Goal: Task Accomplishment & Management: Manage account settings

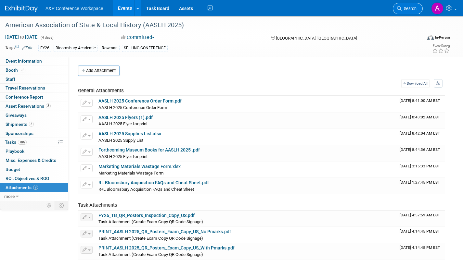
click at [412, 9] on span "Search" at bounding box center [408, 8] width 15 height 5
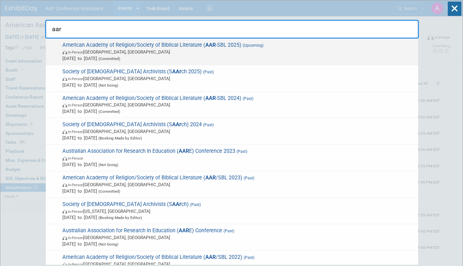
type input "aar"
click at [185, 54] on span "In-Person Boston, MA" at bounding box center [238, 52] width 352 height 6
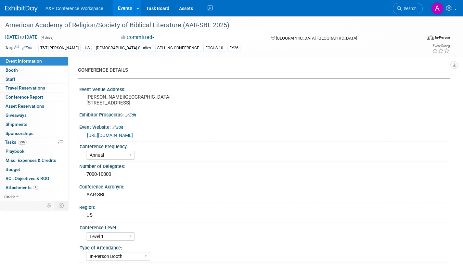
select select "Annual"
select select "Level 1"
select select "In-Person Booth"
select select "[DEMOGRAPHIC_DATA] Studies"
select select "T&T [PERSON_NAME]"
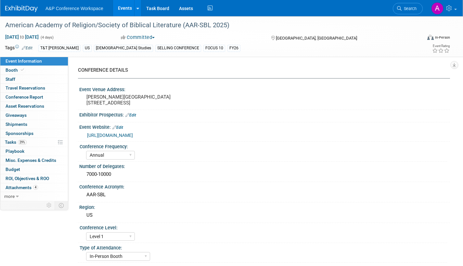
select select "[PERSON_NAME]"
select select "Networking/Commissioning"
click at [3, 142] on link "29% Tasks 29%" at bounding box center [34, 142] width 68 height 9
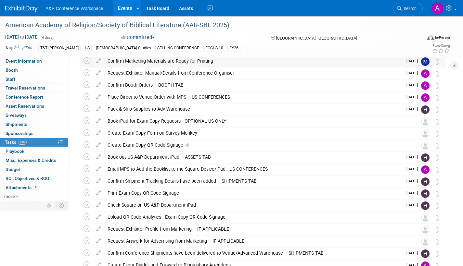
scroll to position [97, 0]
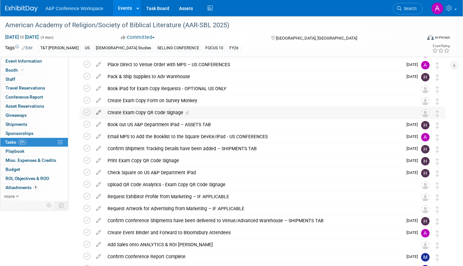
click at [98, 111] on icon at bounding box center [98, 111] width 11 height 8
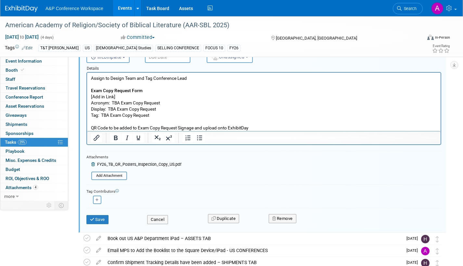
scroll to position [174, 0]
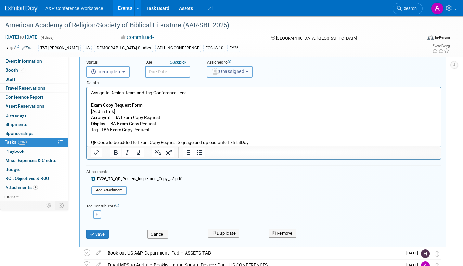
click at [233, 74] on span "Unassigned" at bounding box center [227, 71] width 33 height 5
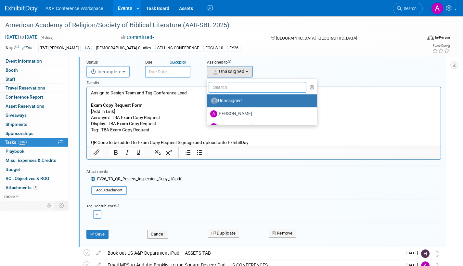
click at [231, 90] on input "text" at bounding box center [257, 87] width 98 height 11
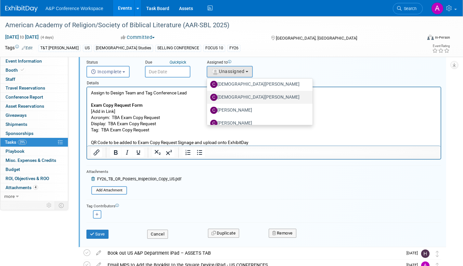
scroll to position [36, 0]
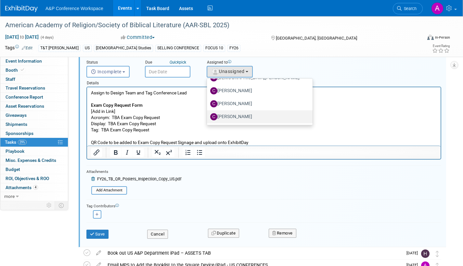
type input "christ"
click at [253, 116] on label "[PERSON_NAME]" at bounding box center [258, 117] width 96 height 10
click at [208, 116] on input "[PERSON_NAME]" at bounding box center [206, 116] width 4 height 4
select select "1a58e6ac-2dfa-429d-b54a-9dc2e557f424"
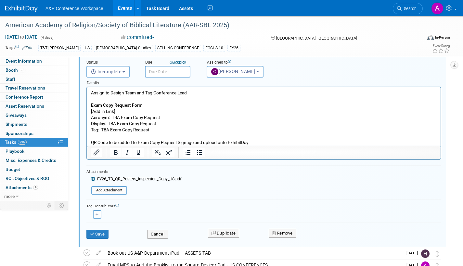
click at [173, 73] on input "text" at bounding box center [167, 72] width 45 height 12
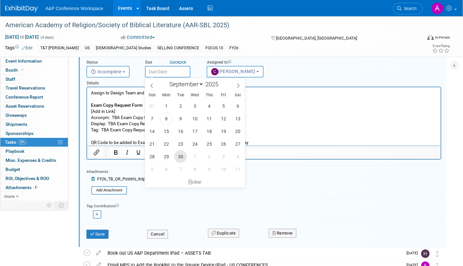
click at [180, 155] on span "30" at bounding box center [180, 156] width 13 height 13
type input "Sep 30, 2025"
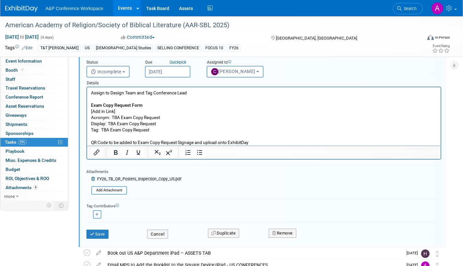
click at [98, 215] on icon "button" at bounding box center [96, 215] width 3 height 4
select select
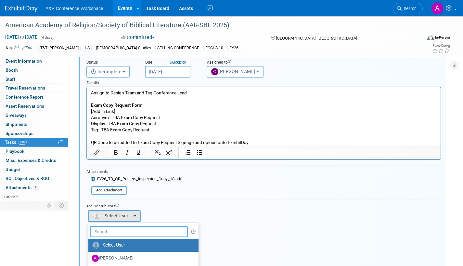
click at [122, 230] on input "text" at bounding box center [139, 231] width 98 height 11
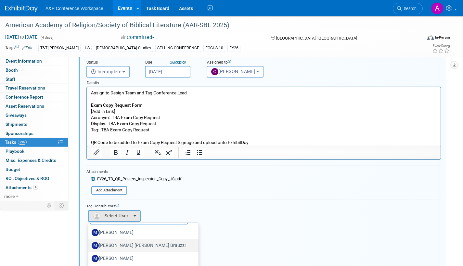
scroll to position [23, 0]
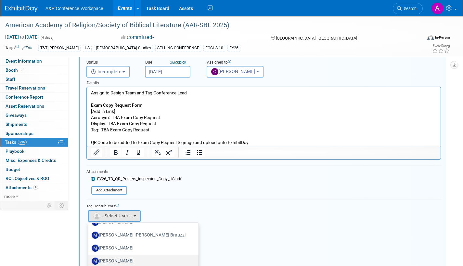
type input "maria"
click at [125, 262] on label "[PERSON_NAME]" at bounding box center [142, 261] width 100 height 10
click at [89, 262] on input "[PERSON_NAME]" at bounding box center [87, 260] width 4 height 4
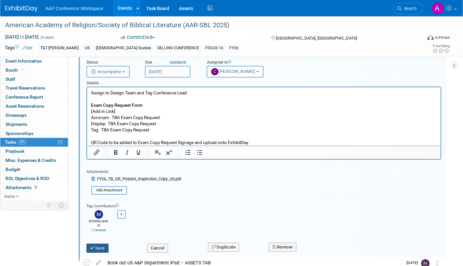
click at [93, 246] on icon "submit" at bounding box center [92, 248] width 5 height 4
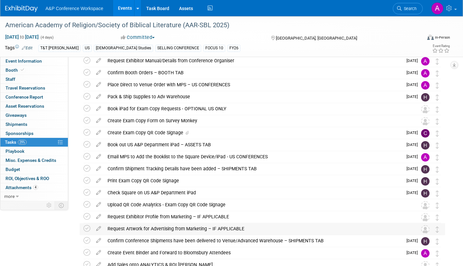
scroll to position [77, 0]
click at [98, 120] on icon at bounding box center [98, 120] width 11 height 8
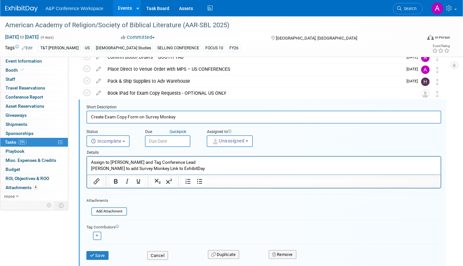
scroll to position [97, 0]
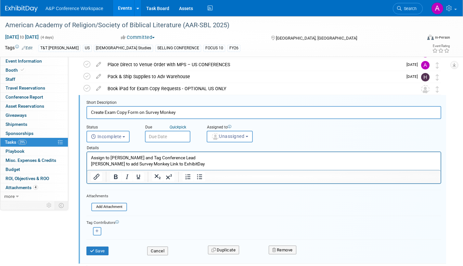
click at [96, 229] on icon "button" at bounding box center [96, 231] width 3 height 4
select select
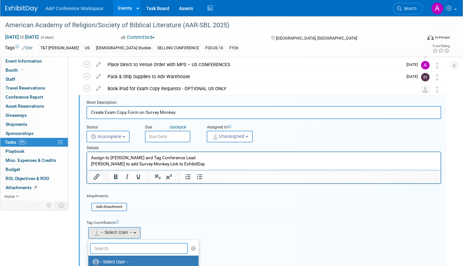
click at [108, 249] on input "text" at bounding box center [139, 248] width 98 height 11
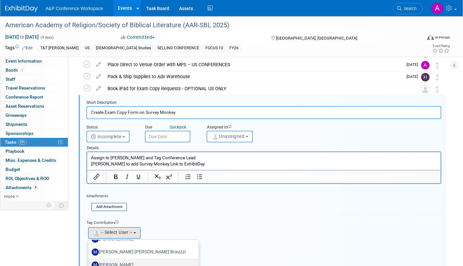
scroll to position [130, 0]
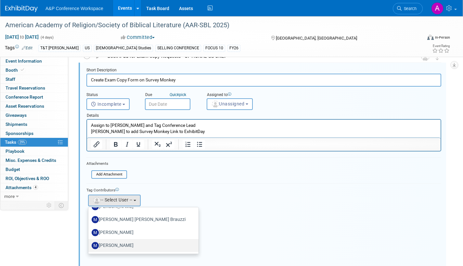
type input "maria"
click at [132, 245] on label "[PERSON_NAME]" at bounding box center [142, 246] width 100 height 10
click at [89, 245] on input "[PERSON_NAME]" at bounding box center [87, 245] width 4 height 4
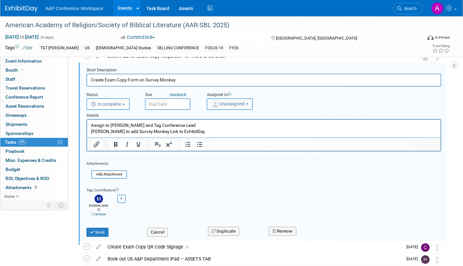
click at [237, 104] on span "Unassigned" at bounding box center [227, 103] width 33 height 5
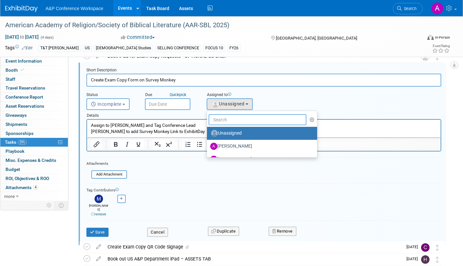
click at [233, 120] on input "text" at bounding box center [257, 119] width 98 height 11
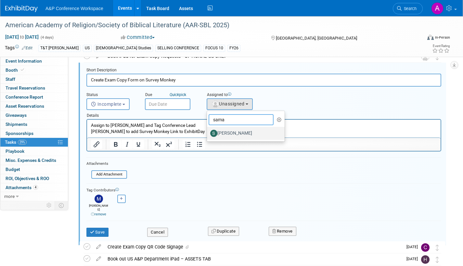
type input "sama"
click at [233, 133] on label "[PERSON_NAME]" at bounding box center [244, 133] width 68 height 10
click at [208, 133] on input "[PERSON_NAME]" at bounding box center [206, 132] width 4 height 4
select select "dd475548-7710-49a5-a511-3269a2e33318"
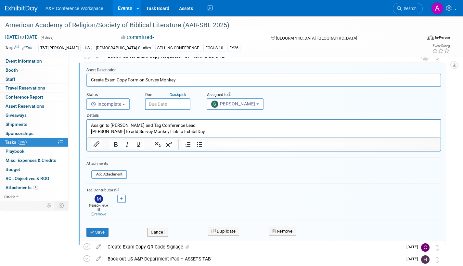
click at [171, 102] on input "text" at bounding box center [167, 104] width 45 height 12
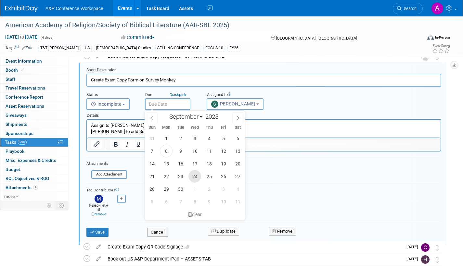
click at [196, 177] on span "24" at bounding box center [194, 176] width 13 height 13
type input "Sep 24, 2025"
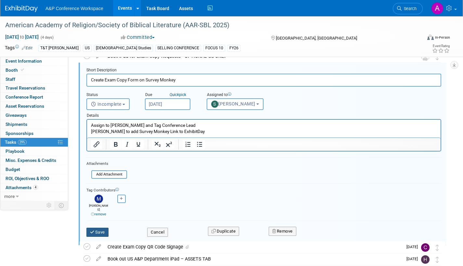
click at [102, 228] on button "Save" at bounding box center [97, 232] width 22 height 9
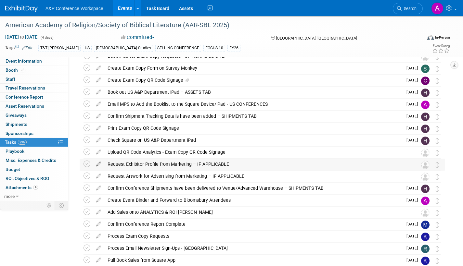
click at [98, 163] on icon at bounding box center [98, 163] width 11 height 8
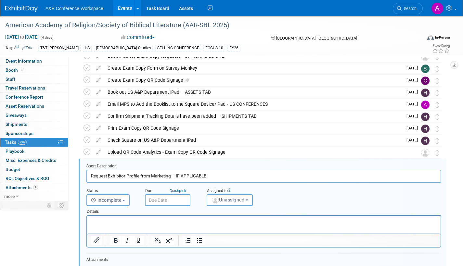
scroll to position [193, 0]
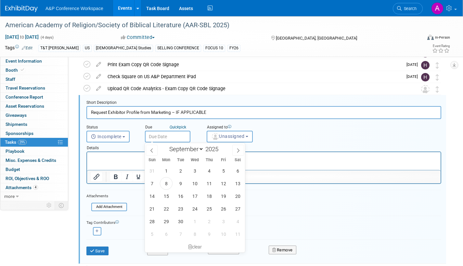
click at [171, 136] on input "text" at bounding box center [167, 137] width 45 height 12
click at [168, 185] on span "8" at bounding box center [166, 183] width 13 height 13
type input "Sep 8, 2025"
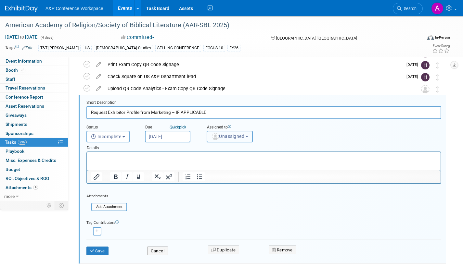
click at [232, 136] on span "Unassigned" at bounding box center [227, 136] width 33 height 5
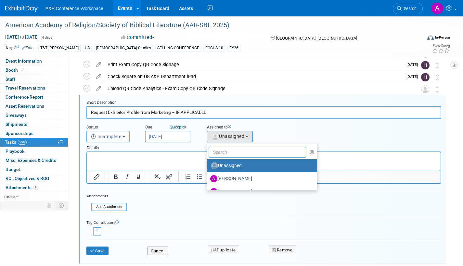
click at [229, 153] on input "text" at bounding box center [257, 152] width 98 height 11
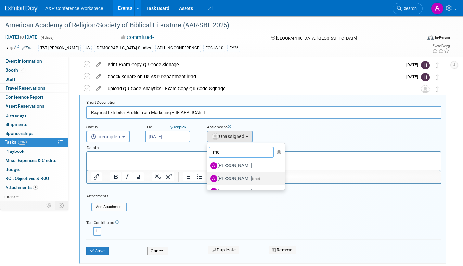
type input "me"
click at [233, 178] on label "Amanda Oney (me)" at bounding box center [244, 179] width 68 height 10
click at [208, 178] on input "Amanda Oney (me)" at bounding box center [206, 178] width 4 height 4
select select "3fc68575-f872-4db6-8d2a-11755123f12c"
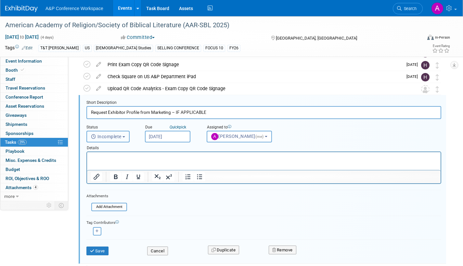
click at [124, 137] on b "button" at bounding box center [123, 136] width 3 height 1
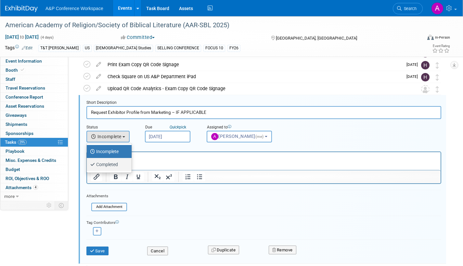
click at [114, 162] on label "Completed" at bounding box center [107, 164] width 35 height 10
click at [88, 162] on input "Completed" at bounding box center [85, 164] width 4 height 4
select select "3"
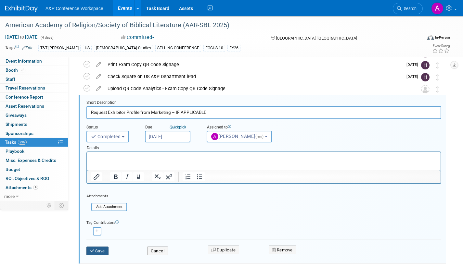
click at [98, 248] on button "Save" at bounding box center [97, 251] width 22 height 9
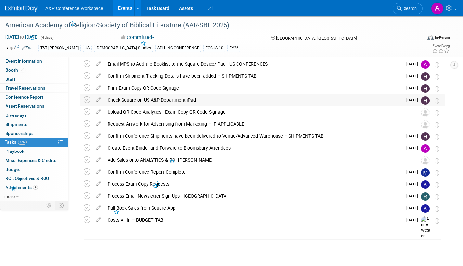
scroll to position [170, 0]
click at [97, 111] on icon at bounding box center [98, 110] width 11 height 8
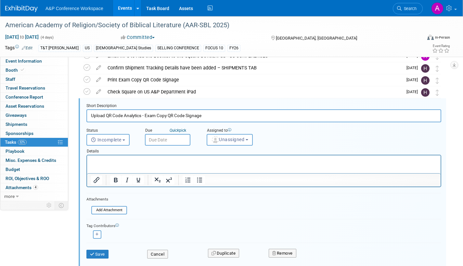
scroll to position [181, 0]
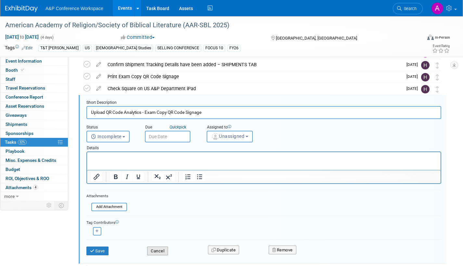
click at [156, 250] on button "Cancel" at bounding box center [157, 251] width 21 height 9
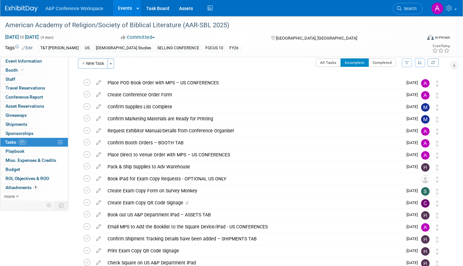
scroll to position [0, 0]
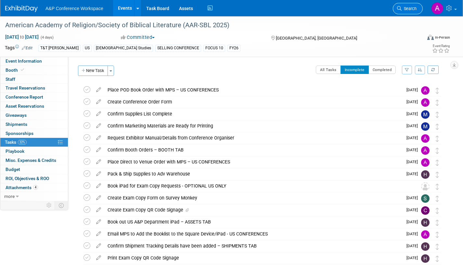
click at [413, 7] on span "Search" at bounding box center [408, 8] width 15 height 5
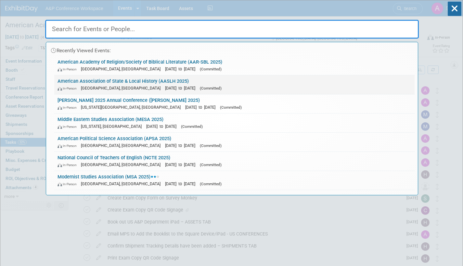
click at [184, 85] on div "In-Person Cincinnati, OH Sep 10, 2025 to Sep 13, 2025 (Committed)" at bounding box center [233, 88] width 353 height 7
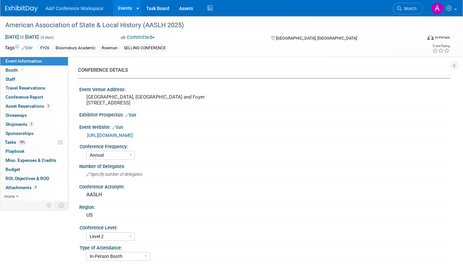
select select "Annual"
select select "Level 2"
select select "In-Person Booth"
select select "Museum Professionals"
select select "Bloomsbury Academic"
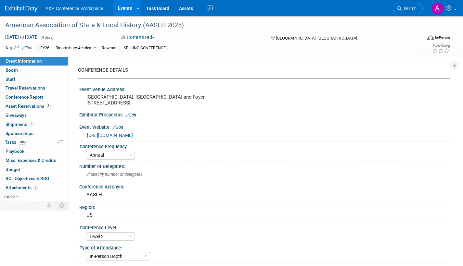
select select "[PERSON_NAME]"
select select "Brand/Subject Presence​"
click at [414, 7] on span "Search" at bounding box center [408, 8] width 15 height 5
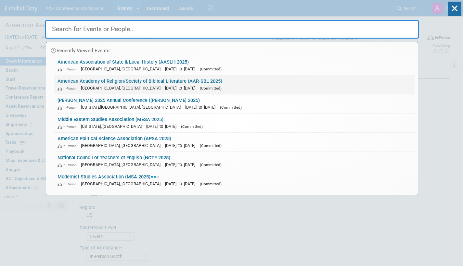
click at [170, 82] on link "American Academy of Religion/Society of Biblical Literature (AAR-SBL 2025) In-P…" at bounding box center [234, 84] width 360 height 19
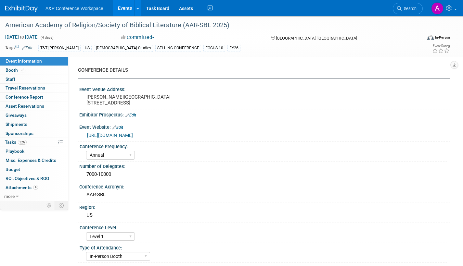
select select "Annual"
select select "Level 1"
select select "In-Person Booth"
select select "[DEMOGRAPHIC_DATA] Studies"
select select "T&T [PERSON_NAME]"
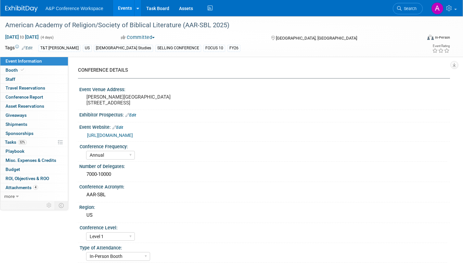
select select "[PERSON_NAME]"
select select "Networking/Commissioning"
click at [12, 143] on span "Tasks 32%" at bounding box center [16, 142] width 22 height 5
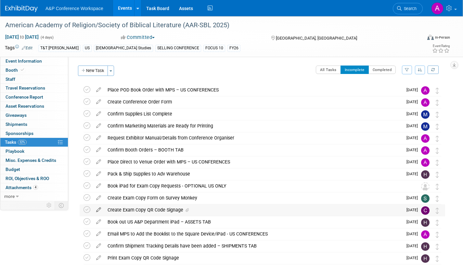
click at [96, 209] on icon at bounding box center [98, 208] width 11 height 8
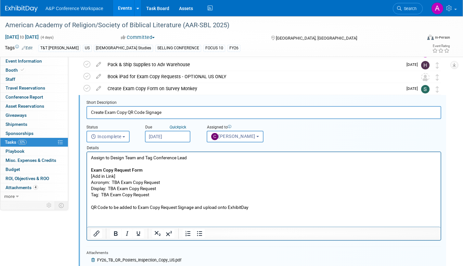
click at [186, 136] on input "Sep 30, 2025" at bounding box center [167, 137] width 45 height 12
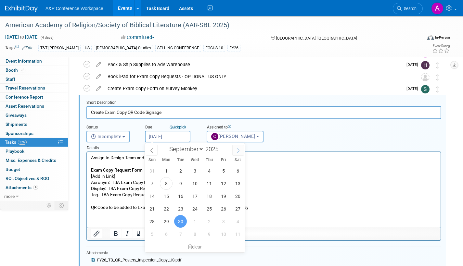
click at [239, 150] on icon at bounding box center [238, 150] width 2 height 4
select select "9"
click at [194, 183] on span "8" at bounding box center [194, 183] width 13 height 13
type input "Oct 8, 2025"
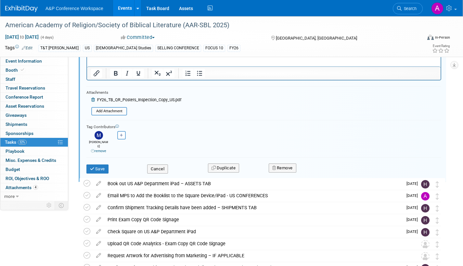
scroll to position [272, 0]
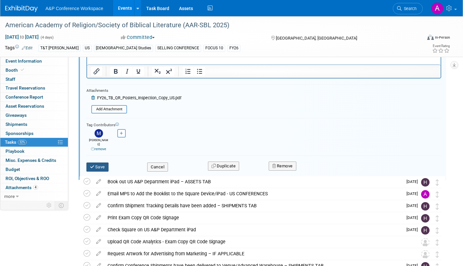
click at [103, 163] on button "Save" at bounding box center [97, 167] width 22 height 9
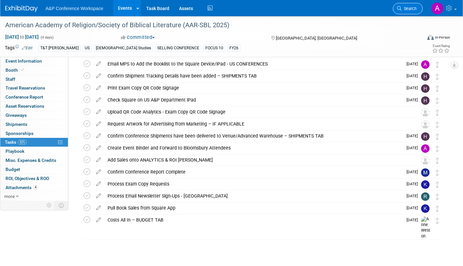
scroll to position [170, 0]
click at [415, 6] on span "Search" at bounding box center [408, 8] width 15 height 5
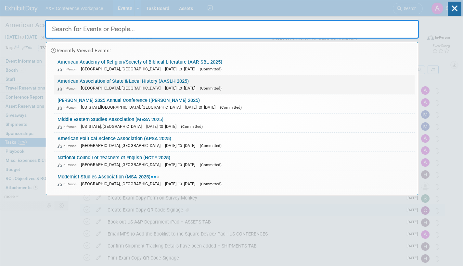
click at [200, 88] on span "(Committed)" at bounding box center [211, 88] width 22 height 5
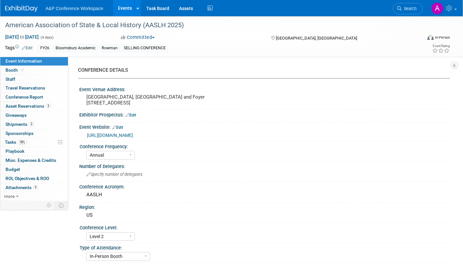
select select "Annual"
select select "Level 2"
select select "In-Person Booth"
select select "Museum Professionals"
select select "Bloomsbury Academic"
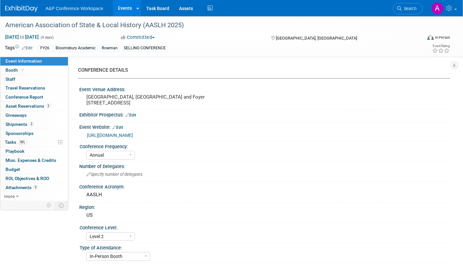
select select "[PERSON_NAME]"
select select "Brand/Subject Presence​"
click at [19, 186] on span "Attachments 9" at bounding box center [22, 187] width 32 height 5
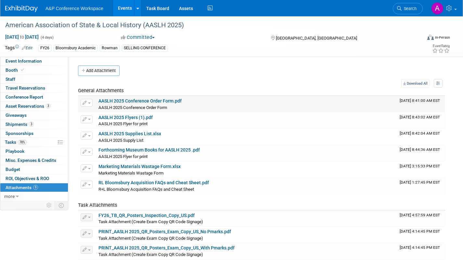
click at [137, 102] on link "AASLH 2025 Conference Order Form.pdf" at bounding box center [139, 100] width 83 height 5
click at [416, 8] on span "Search" at bounding box center [408, 8] width 15 height 5
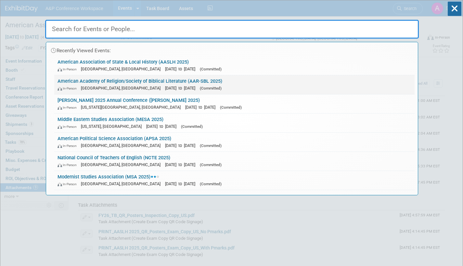
click at [203, 89] on div "In-Person [GEOGRAPHIC_DATA], [GEOGRAPHIC_DATA] [DATE] to [DATE] (Committed)" at bounding box center [233, 88] width 353 height 7
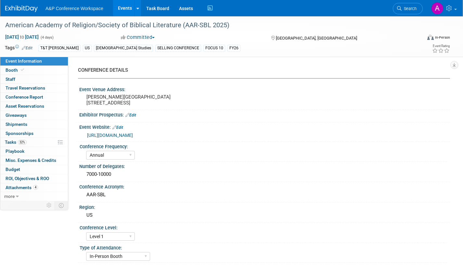
select select "Annual"
select select "Level 1"
select select "In-Person Booth"
select select "[DEMOGRAPHIC_DATA] Studies"
select select "T&T [PERSON_NAME]"
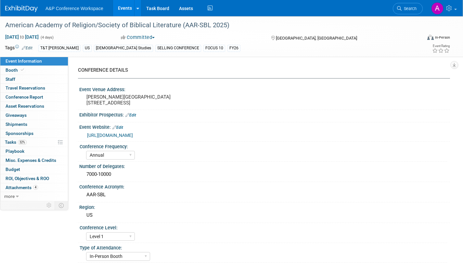
select select "[PERSON_NAME]"
select select "Networking/Commissioning"
click at [8, 140] on span "Tasks 32%" at bounding box center [16, 142] width 22 height 5
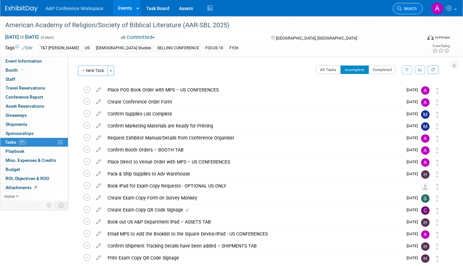
click at [410, 8] on span "Search" at bounding box center [408, 8] width 15 height 5
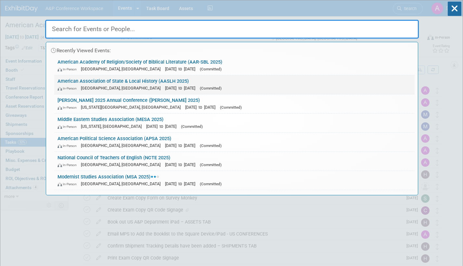
click at [176, 85] on div "In-Person Cincinnati, OH Sep 10, 2025 to Sep 13, 2025 (Committed)" at bounding box center [233, 88] width 353 height 7
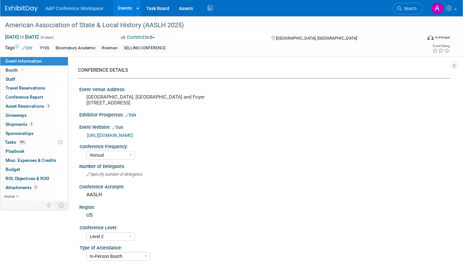
select select "Annual"
select select "Level 2"
select select "In-Person Booth"
select select "Museum Professionals"
select select "Bloomsbury Academic"
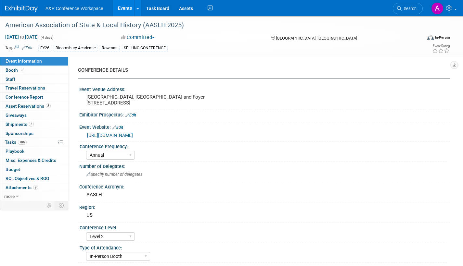
select select "[PERSON_NAME]"
select select "Brand/Subject Presence​"
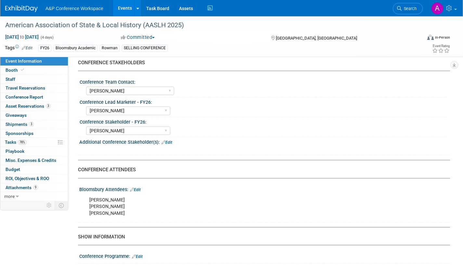
scroll to position [390, 0]
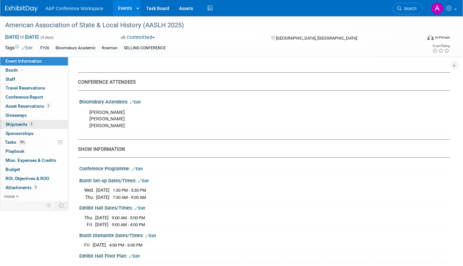
click at [6, 127] on span "Shipments 3" at bounding box center [20, 124] width 28 height 5
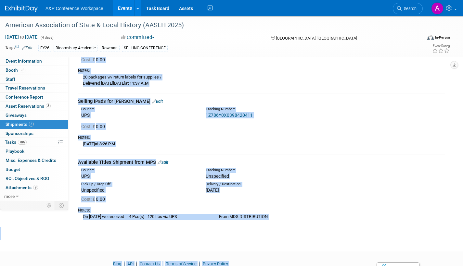
scroll to position [76, 0]
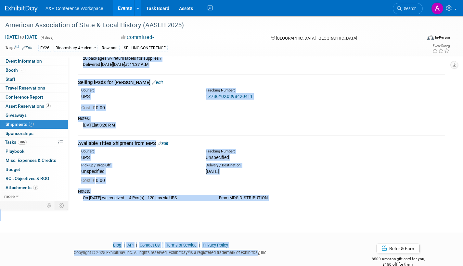
drag, startPoint x: 77, startPoint y: 93, endPoint x: 290, endPoint y: 199, distance: 238.2
click at [290, 199] on div "Booth Supplies & PODs Edit Courier: UPS Tracking Number: 0.00" at bounding box center [261, 105] width 377 height 206
copy div "Booth Supplies & PODs Edit Courier: UPS Tracking Number: 1Z786Y0X0395719668 Cos…"
click at [339, 199] on div "On [DATE] we received 4 Pcs(s) 120 Lbs via UPS From MDS DISTRIBUTION" at bounding box center [261, 197] width 367 height 7
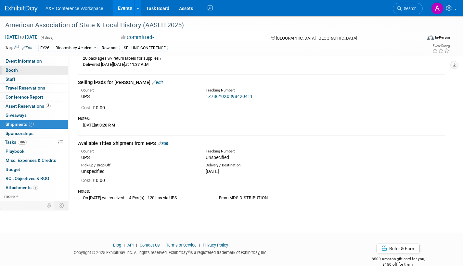
click at [15, 69] on span "Booth" at bounding box center [16, 70] width 20 height 5
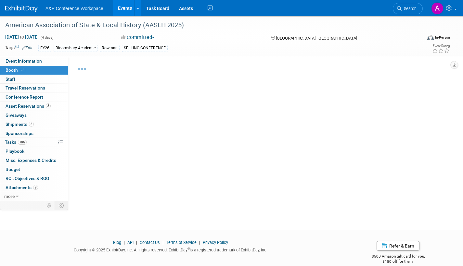
select select "RLKP"
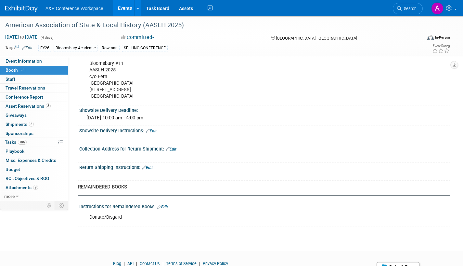
scroll to position [422, 0]
click at [151, 167] on link "Edit" at bounding box center [147, 167] width 11 height 5
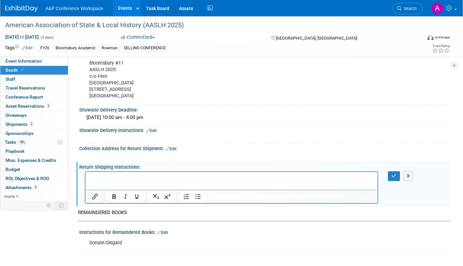
scroll to position [0, 0]
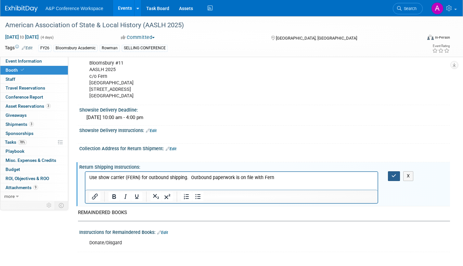
click at [391, 175] on icon "button" at bounding box center [393, 176] width 5 height 5
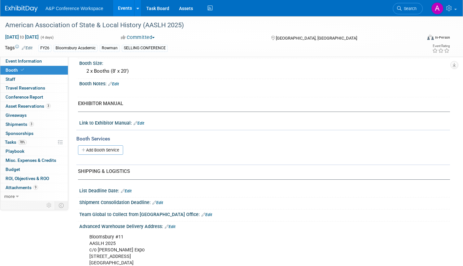
scroll to position [162, 0]
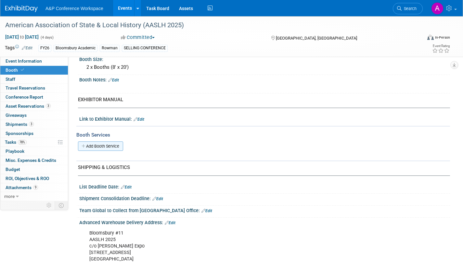
click at [113, 146] on link "Add Booth Service" at bounding box center [100, 146] width 45 height 9
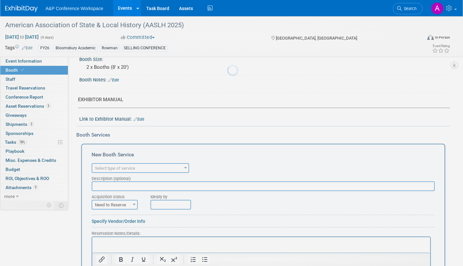
scroll to position [0, 0]
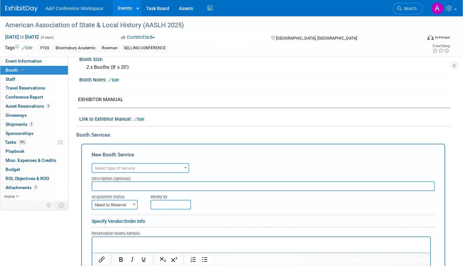
click at [136, 167] on span "Select type of service" at bounding box center [140, 168] width 96 height 9
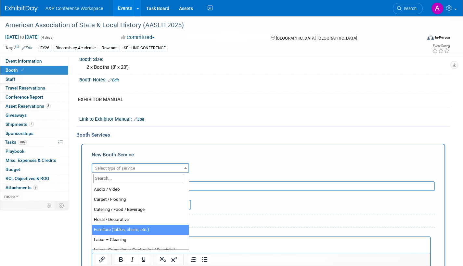
select select "6"
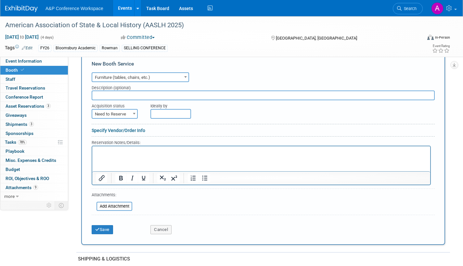
scroll to position [292, 0]
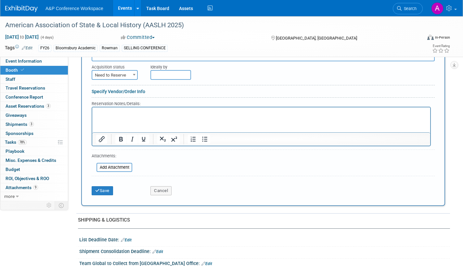
click at [102, 113] on p "Rich Text Area. Press ALT-0 for help." at bounding box center [261, 113] width 330 height 6
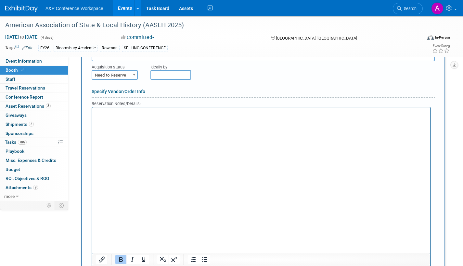
scroll to position [302, 0]
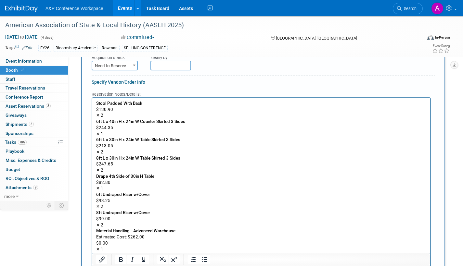
click at [114, 110] on p "$130.90" at bounding box center [261, 110] width 330 height 6
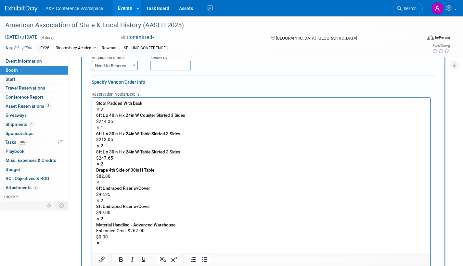
click at [96, 109] on body "Stool Padded With Back ✕ 2 6ft L x 40in H x 24in W Counter Skirted 3 Sides $244…" at bounding box center [261, 174] width 331 height 146
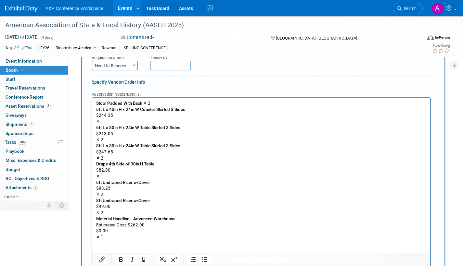
click at [114, 115] on p "$244.35" at bounding box center [261, 116] width 330 height 6
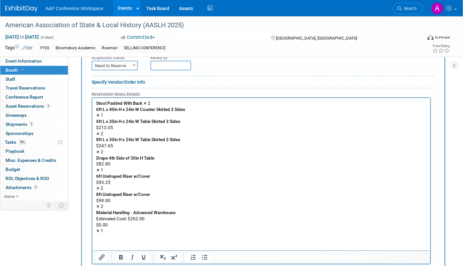
click at [96, 115] on p "✕ 1" at bounding box center [261, 116] width 330 height 6
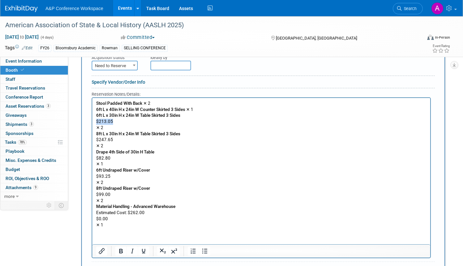
drag, startPoint x: 112, startPoint y: 122, endPoint x: 96, endPoint y: 122, distance: 16.2
click at [96, 122] on body "Stool Padded With Back ✕ 2 6ft L x 40in H x 24in W Counter Skirted 3 Sides ✕ 1 …" at bounding box center [261, 165] width 331 height 128
drag, startPoint x: 96, startPoint y: 127, endPoint x: 109, endPoint y: 128, distance: 13.0
click at [96, 127] on body "Stool Padded With Back ✕ 2 6ft L x 40in H x 24in W Counter Skirted 3 Sides ✕ 1 …" at bounding box center [261, 165] width 331 height 128
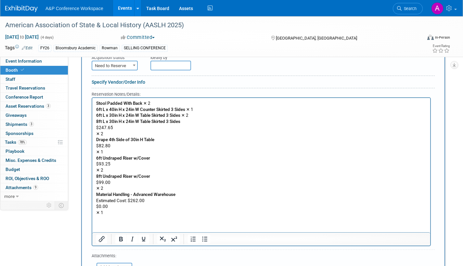
click at [112, 128] on p "$247.65" at bounding box center [261, 128] width 330 height 6
click at [96, 133] on p "✕ 2" at bounding box center [261, 134] width 330 height 6
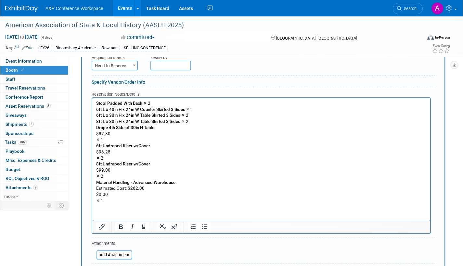
click at [109, 132] on p "$82.80" at bounding box center [261, 134] width 330 height 6
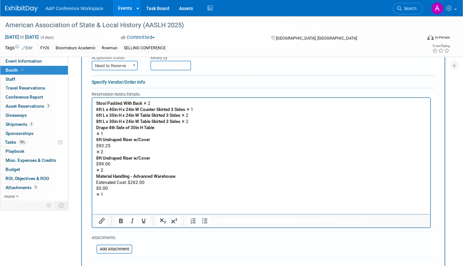
click at [97, 133] on p "✕ 1" at bounding box center [261, 134] width 330 height 6
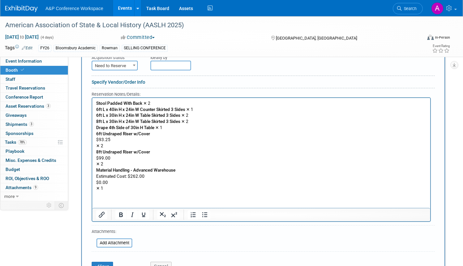
click at [108, 140] on p "$93.25" at bounding box center [261, 140] width 330 height 6
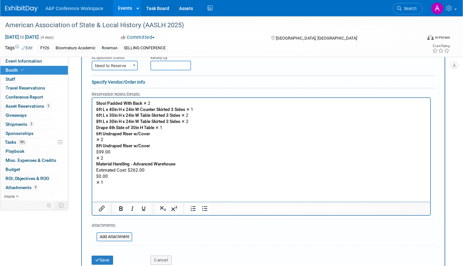
click at [96, 139] on body "Stool Padded With Back ✕ 2 6ft L x 40in H x 24in W Counter Skirted 3 Sides ✕ 1 …" at bounding box center [261, 143] width 331 height 85
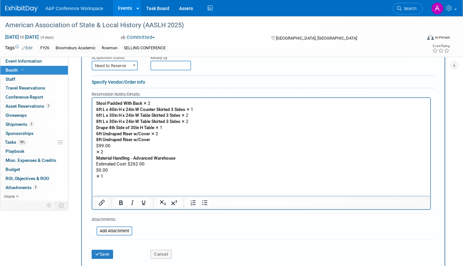
click at [112, 144] on p "$99.00" at bounding box center [261, 146] width 330 height 6
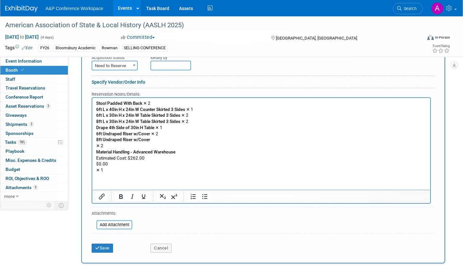
click at [95, 146] on html "Stool Padded With Back ✕ 2 6ft L x 40in H x 24in W Counter Skirted 3 Sides ✕ 1 …" at bounding box center [261, 136] width 338 height 76
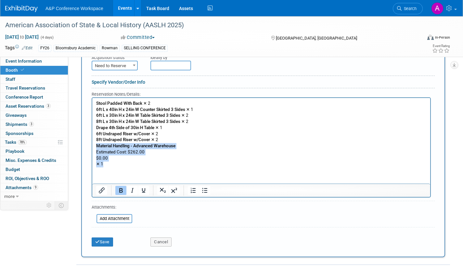
drag, startPoint x: 105, startPoint y: 163, endPoint x: 91, endPoint y: 149, distance: 20.0
click at [92, 149] on html "Stool Padded With Back ✕ 2 6ft L x 40in H x 24in W Counter Skirted 3 Sides ✕ 1 …" at bounding box center [261, 132] width 338 height 69
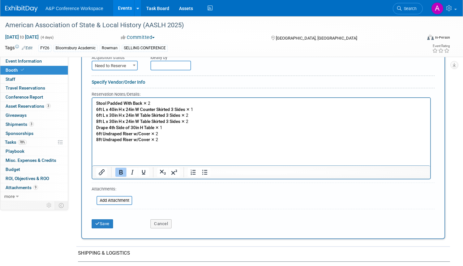
click at [135, 65] on b at bounding box center [134, 66] width 3 height 2
select select "2"
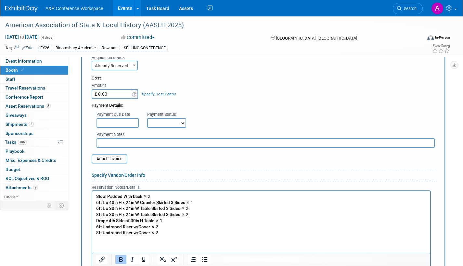
click at [182, 121] on select "Not Paid Yet Partially Paid Paid in Full" at bounding box center [166, 123] width 39 height 10
select select "1"
click at [147, 118] on select "Not Paid Yet Partially Paid Paid in Full" at bounding box center [166, 123] width 39 height 10
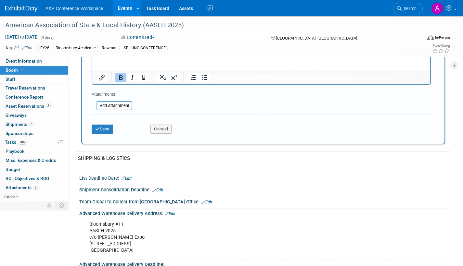
scroll to position [561, 0]
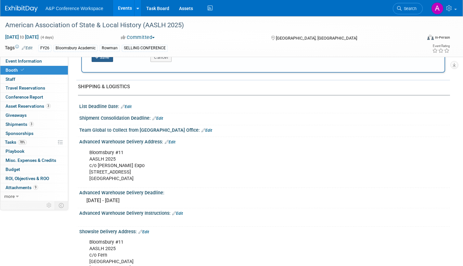
click at [107, 58] on button "Save" at bounding box center [102, 57] width 21 height 9
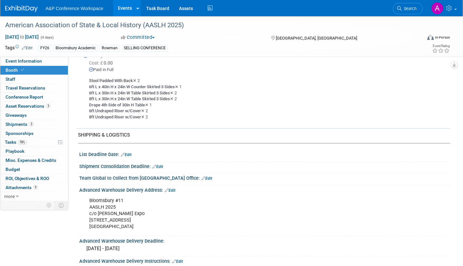
scroll to position [281, 0]
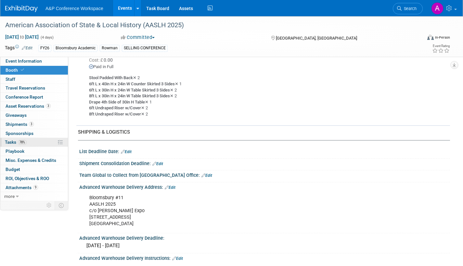
click at [10, 141] on span "Tasks 78%" at bounding box center [16, 142] width 22 height 5
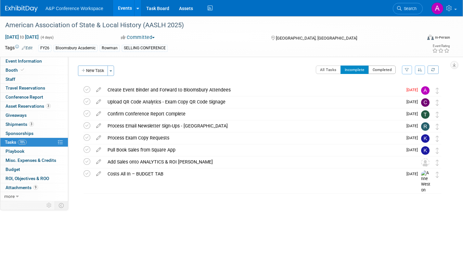
click at [382, 67] on button "Completed" at bounding box center [382, 70] width 28 height 8
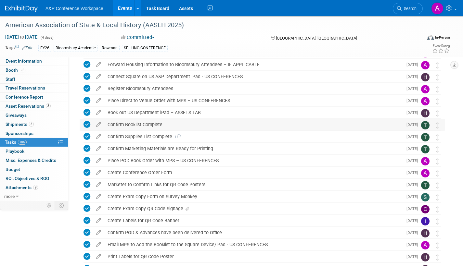
scroll to position [162, 0]
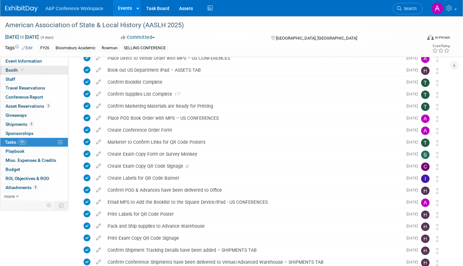
click at [12, 71] on span "Booth" at bounding box center [16, 70] width 20 height 5
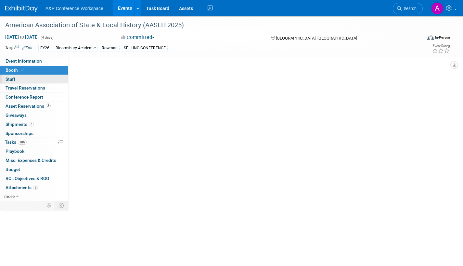
scroll to position [0, 0]
select select "RLKP"
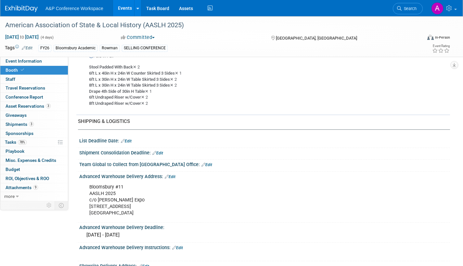
scroll to position [325, 0]
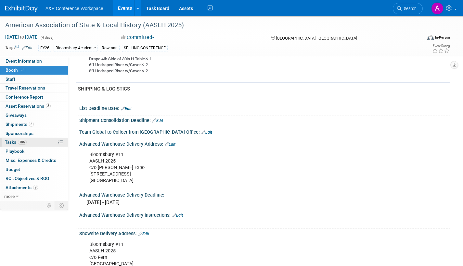
click at [12, 140] on span "Tasks 78%" at bounding box center [16, 142] width 22 height 5
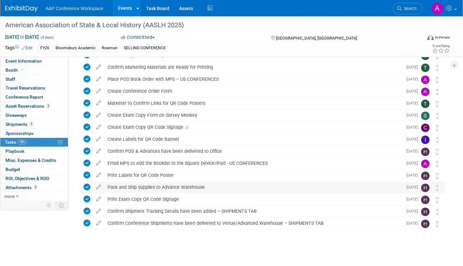
scroll to position [204, 0]
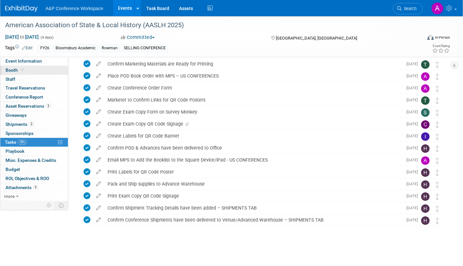
click at [10, 69] on span "Booth" at bounding box center [16, 70] width 20 height 5
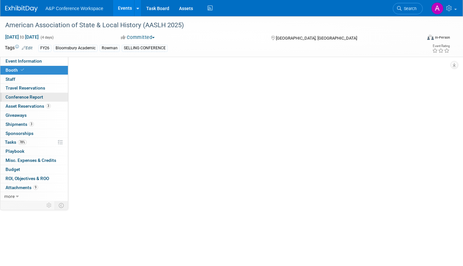
scroll to position [0, 0]
select select "RLKP"
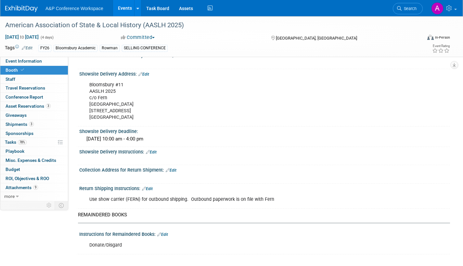
scroll to position [485, 0]
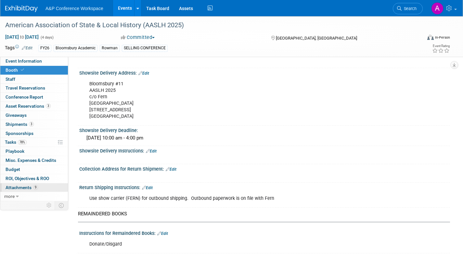
click at [15, 187] on span "Attachments 9" at bounding box center [22, 187] width 32 height 5
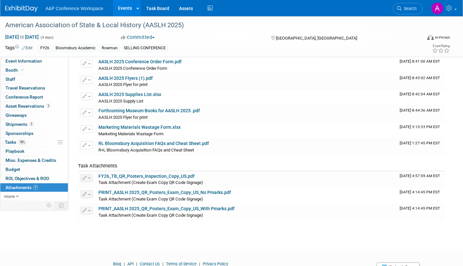
scroll to position [0, 0]
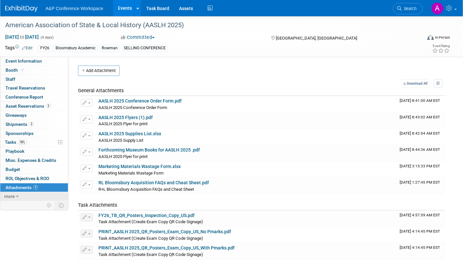
click at [11, 196] on span "more" at bounding box center [9, 196] width 10 height 5
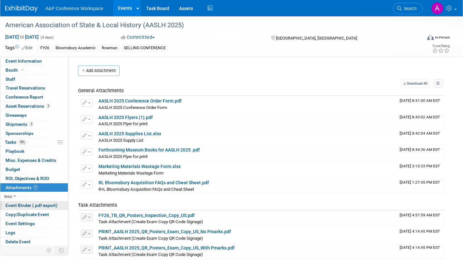
click at [13, 204] on span "Event Binder (.pdf export)" at bounding box center [32, 205] width 52 height 5
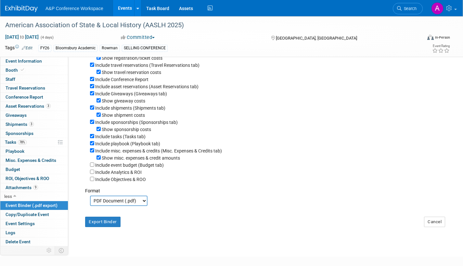
scroll to position [97, 0]
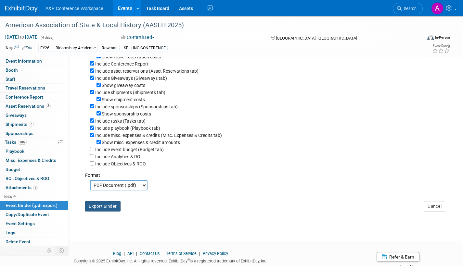
click at [101, 212] on button "Export Binder" at bounding box center [102, 206] width 35 height 10
click at [10, 142] on span "Tasks 78%" at bounding box center [16, 142] width 22 height 5
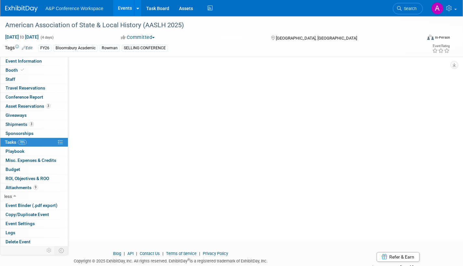
scroll to position [0, 0]
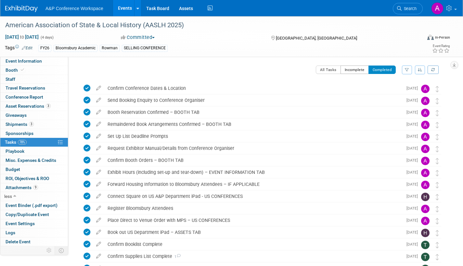
click at [347, 68] on button "Incomplete" at bounding box center [354, 70] width 28 height 8
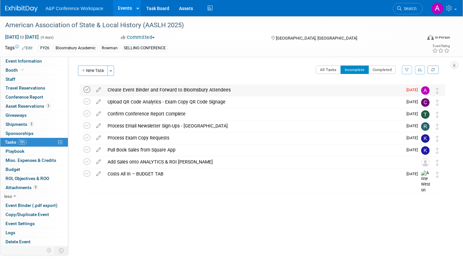
click at [86, 89] on icon at bounding box center [86, 89] width 7 height 7
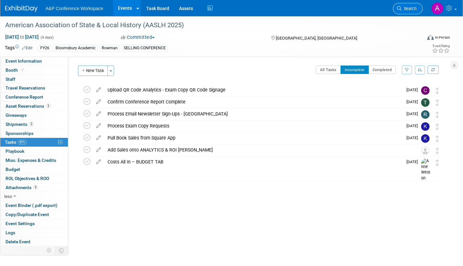
click at [406, 9] on span "Search" at bounding box center [408, 8] width 15 height 5
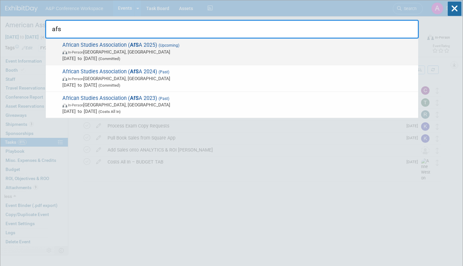
type input "afs"
click at [175, 56] on span "Nov 20, 2025 to Nov 22, 2025 (Committed)" at bounding box center [238, 58] width 352 height 6
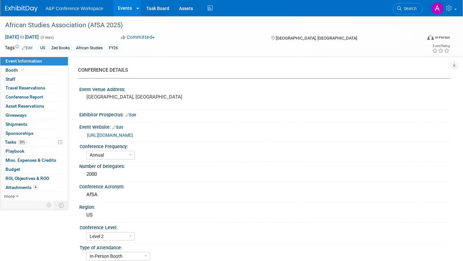
select select "Annual"
select select "Level 2"
select select "In-Person Booth"
select select "African Studies"
select select "Zed Books"
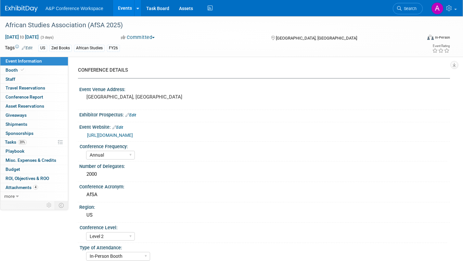
select select "[PERSON_NAME]"
select select "Networking/Commissioning"
drag, startPoint x: 6, startPoint y: 70, endPoint x: 37, endPoint y: 83, distance: 33.6
click at [6, 70] on span "Booth" at bounding box center [16, 70] width 20 height 5
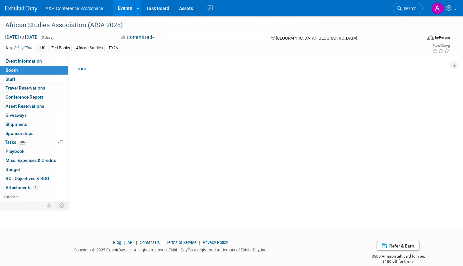
select select "BUZE"
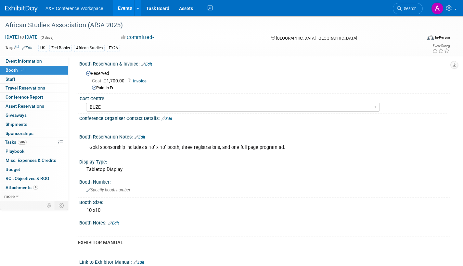
scroll to position [65, 0]
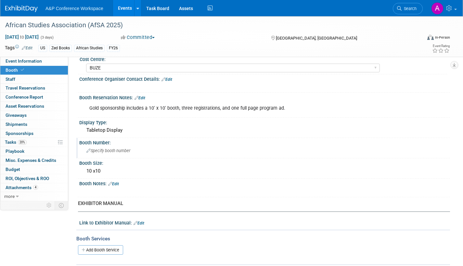
click at [116, 151] on span "Specify booth number" at bounding box center [108, 150] width 44 height 5
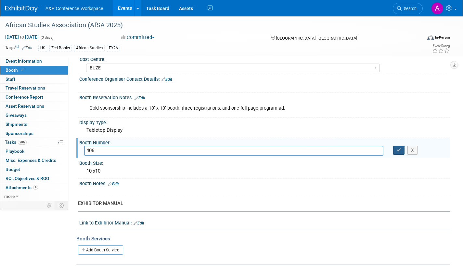
type input "406"
click at [397, 152] on button "button" at bounding box center [399, 150] width 12 height 9
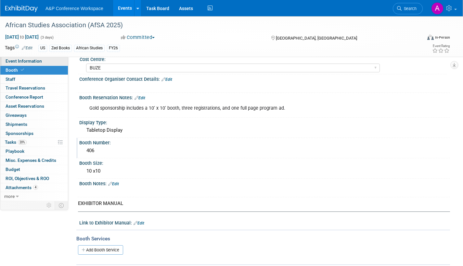
click at [26, 62] on span "Event Information" at bounding box center [24, 60] width 36 height 5
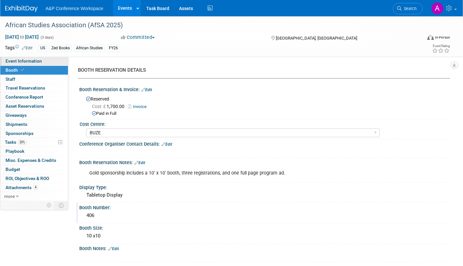
select select "Annual"
select select "Level 2"
select select "In-Person Booth"
select select "African Studies"
select select "Zed Books"
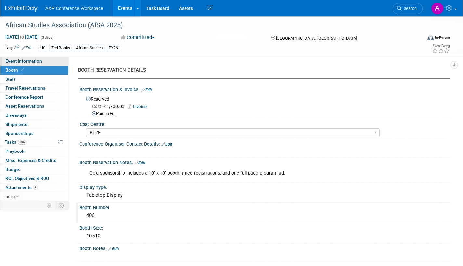
select select "[PERSON_NAME]"
select select "Networking/Commissioning"
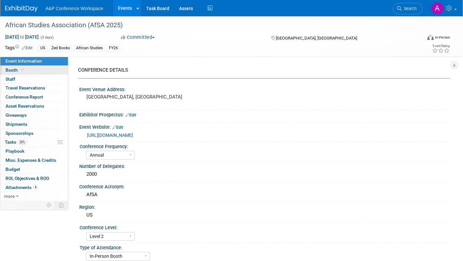
click at [10, 68] on span "Booth" at bounding box center [16, 70] width 20 height 5
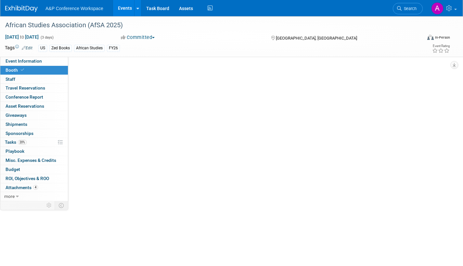
select select "BUZE"
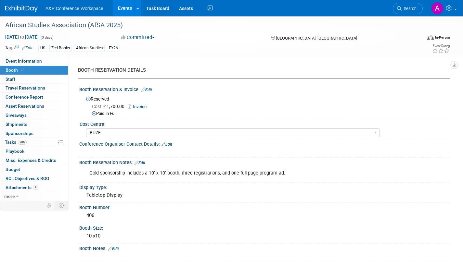
click at [144, 105] on link "Invoice" at bounding box center [139, 106] width 22 height 5
click at [407, 9] on span "Search" at bounding box center [408, 8] width 15 height 5
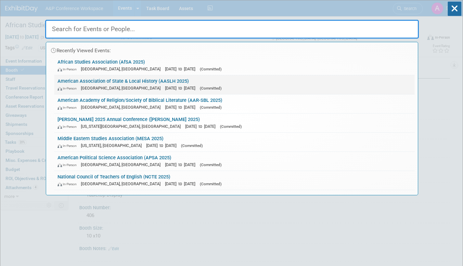
click at [200, 86] on span "(Committed)" at bounding box center [211, 88] width 22 height 5
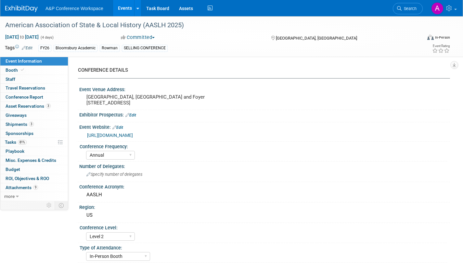
select select "Annual"
select select "Level 2"
select select "In-Person Booth"
select select "Museum Professionals"
select select "Bloomsbury Academic"
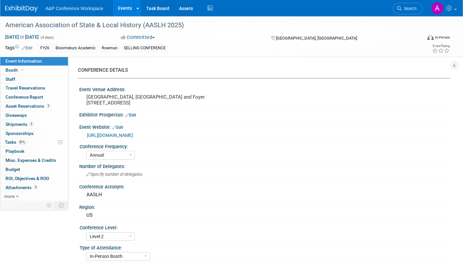
select select "[PERSON_NAME]"
select select "Brand/Subject Presence​"
